Goal: Find specific page/section: Locate a particular part of the current website

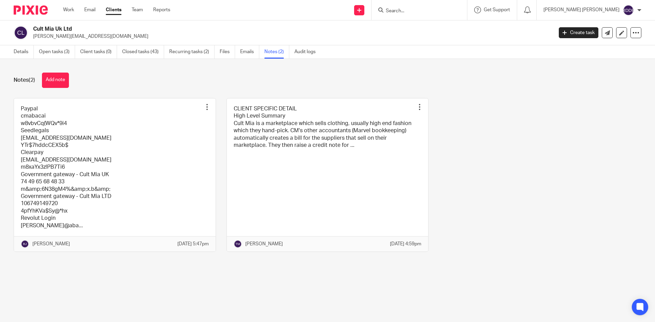
click at [424, 10] on input "Search" at bounding box center [415, 11] width 61 height 6
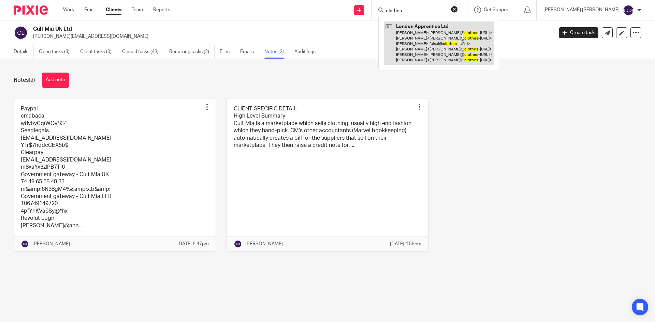
type input "clothes"
click at [461, 46] on link at bounding box center [439, 42] width 110 height 43
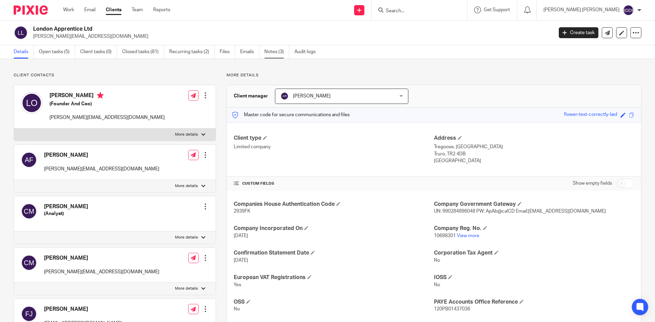
click at [274, 53] on link "Notes (3)" at bounding box center [276, 51] width 25 height 13
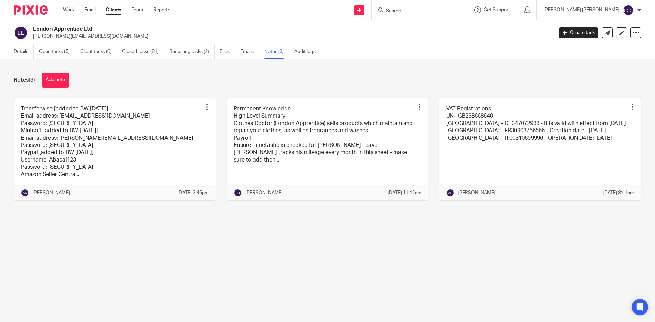
click at [425, 10] on input "Search" at bounding box center [415, 11] width 61 height 6
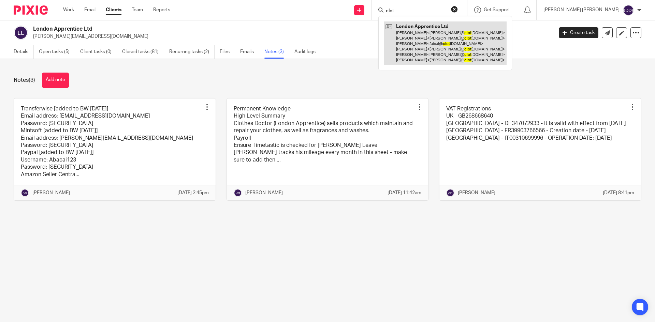
type input "clot"
click at [453, 46] on link at bounding box center [445, 42] width 123 height 43
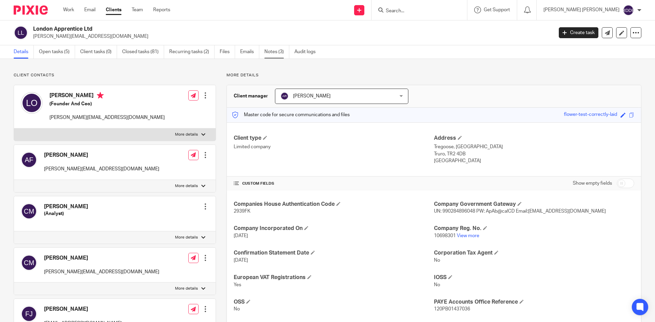
click at [269, 53] on link "Notes (3)" at bounding box center [276, 51] width 25 height 13
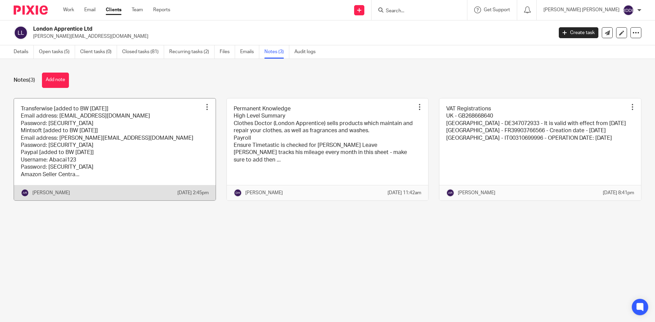
click at [168, 145] on link at bounding box center [115, 150] width 202 height 102
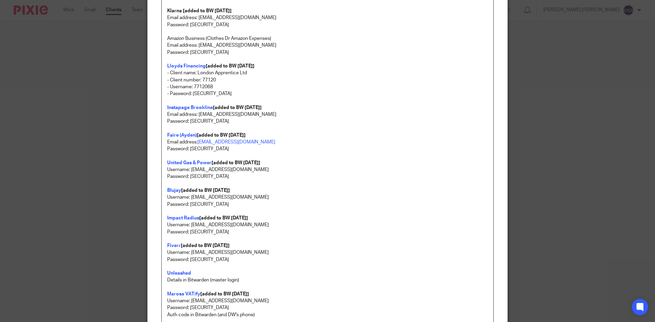
scroll to position [648, 0]
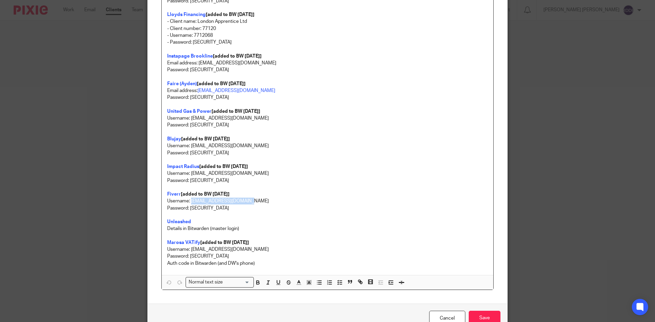
drag, startPoint x: 189, startPoint y: 198, endPoint x: 247, endPoint y: 202, distance: 58.4
click at [247, 202] on p "Username: teamabacai@abacai.co.uk" at bounding box center [327, 201] width 321 height 7
copy p "teamabacai@abacai.co.uk"
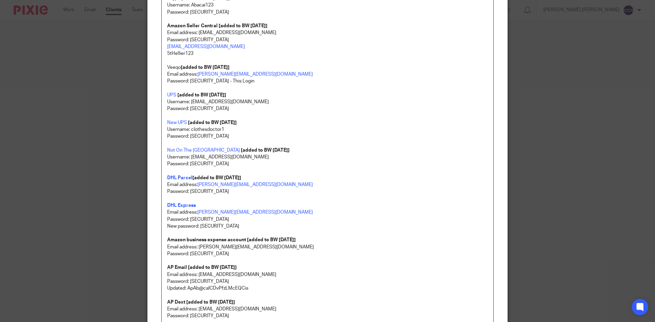
scroll to position [136, 0]
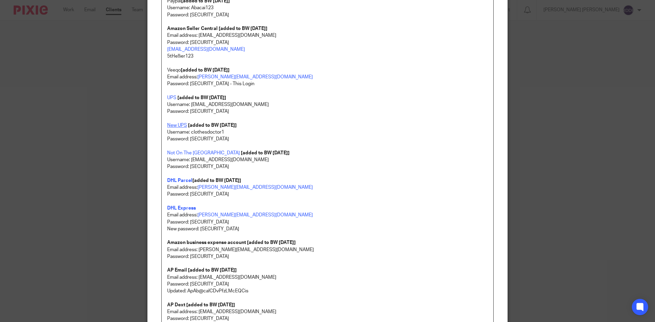
click at [175, 124] on link "New UPS" at bounding box center [177, 125] width 20 height 5
click at [177, 126] on link "New UPS" at bounding box center [177, 125] width 20 height 5
click at [188, 138] on link "https://billing.ups.com/ups/billing/invoice" at bounding box center [212, 138] width 49 height 7
click at [318, 121] on p at bounding box center [327, 118] width 321 height 7
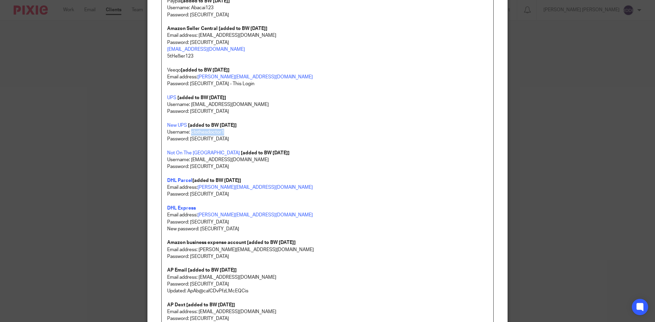
drag, startPoint x: 222, startPoint y: 131, endPoint x: 189, endPoint y: 135, distance: 32.6
click at [189, 135] on p "Username: clothesdoctor1" at bounding box center [327, 132] width 321 height 7
copy p "clothesdoctor1"
drag, startPoint x: 189, startPoint y: 140, endPoint x: 217, endPoint y: 140, distance: 28.6
click at [217, 140] on p "Password: Sparkle123!!" at bounding box center [327, 139] width 321 height 7
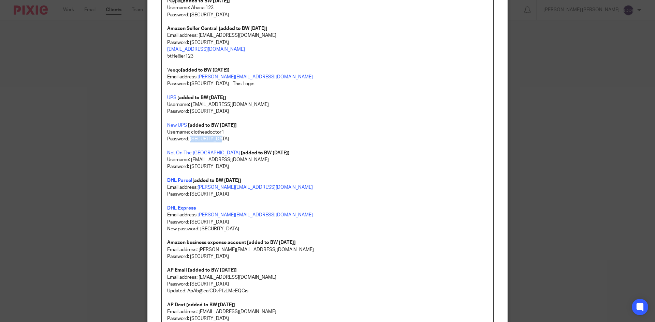
copy p "Sparkle123!!"
click at [177, 178] on strong "DHL Parcel" at bounding box center [179, 180] width 25 height 5
click at [184, 193] on link "https://documents.dhlparcel.co.uk/" at bounding box center [205, 193] width 49 height 7
click at [339, 195] on p "Password: Sparkle123!" at bounding box center [327, 194] width 321 height 7
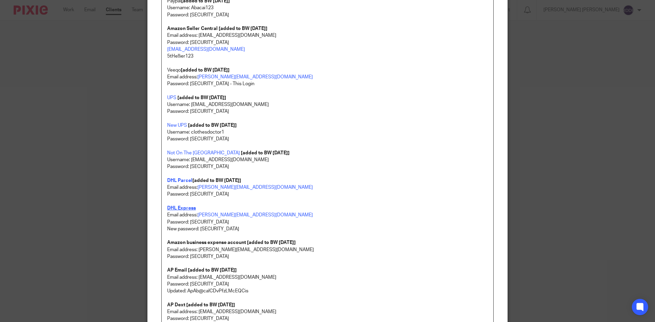
click at [179, 206] on strong "DHL Express" at bounding box center [181, 208] width 29 height 5
click at [178, 206] on strong "DHL Express" at bounding box center [181, 208] width 29 height 5
click at [184, 223] on link "https://mybill.dhl.com/dashboard/" at bounding box center [204, 221] width 49 height 7
click at [359, 172] on p at bounding box center [327, 174] width 321 height 7
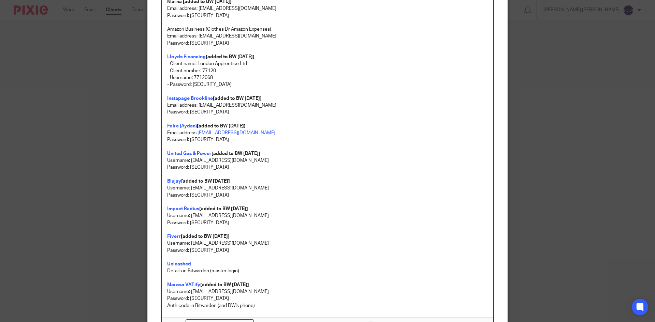
scroll to position [614, 0]
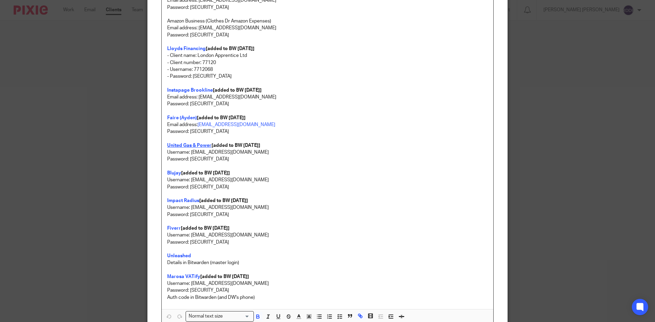
click at [198, 146] on strong "United Gas & Power" at bounding box center [189, 145] width 44 height 5
click at [184, 157] on link "https://customer.ugp.co.uk/#/login" at bounding box center [205, 158] width 49 height 7
click at [363, 108] on p at bounding box center [327, 111] width 321 height 7
